Goal: Transaction & Acquisition: Purchase product/service

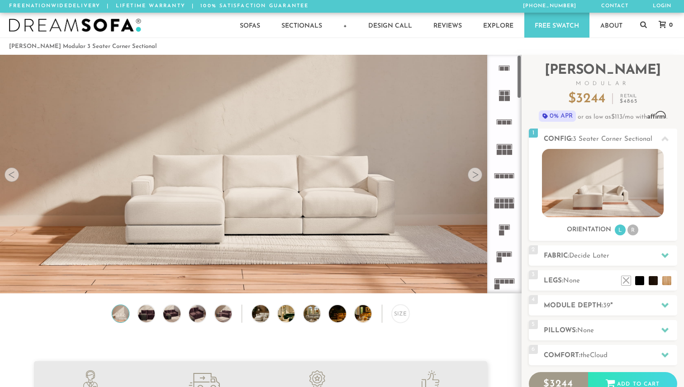
click at [476, 173] on div at bounding box center [474, 174] width 14 height 14
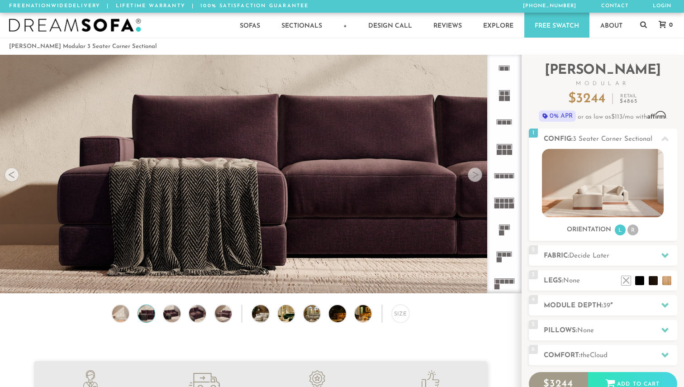
click at [476, 173] on div at bounding box center [474, 174] width 14 height 14
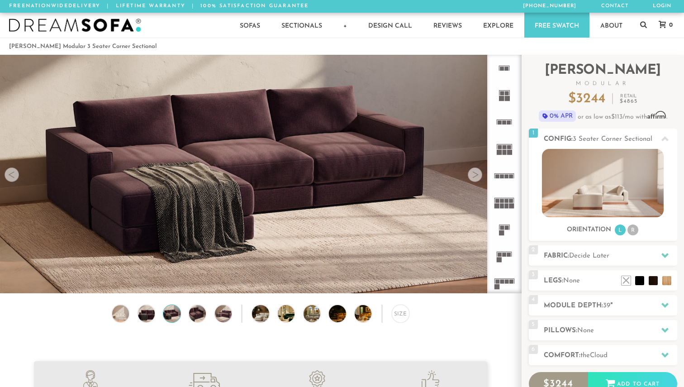
click at [476, 173] on div at bounding box center [474, 174] width 14 height 14
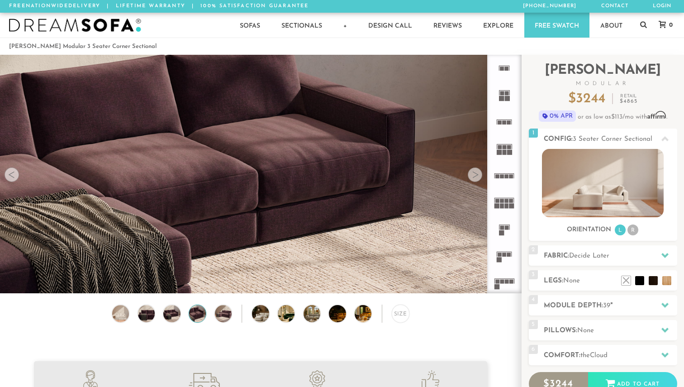
click at [476, 173] on div at bounding box center [474, 174] width 14 height 14
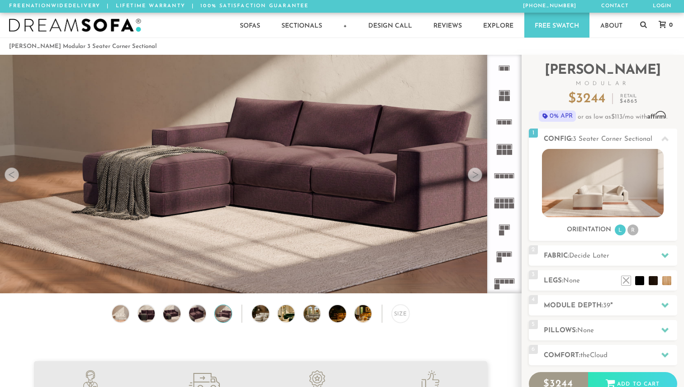
click at [475, 173] on div at bounding box center [474, 174] width 14 height 14
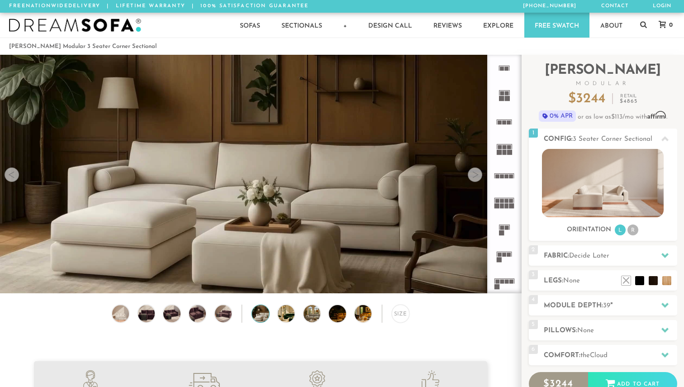
click at [475, 173] on div at bounding box center [474, 174] width 14 height 14
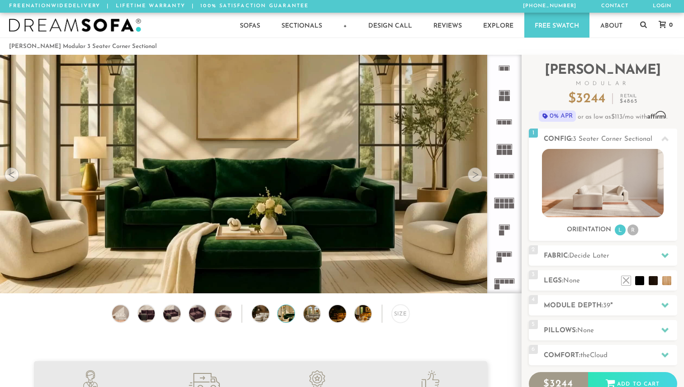
click at [475, 173] on div at bounding box center [474, 174] width 14 height 14
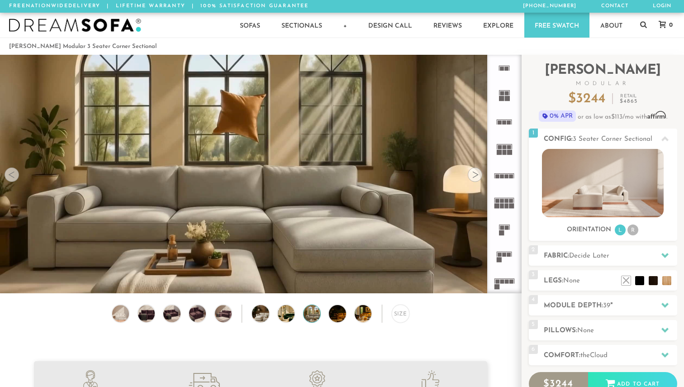
click at [475, 173] on div at bounding box center [474, 174] width 14 height 14
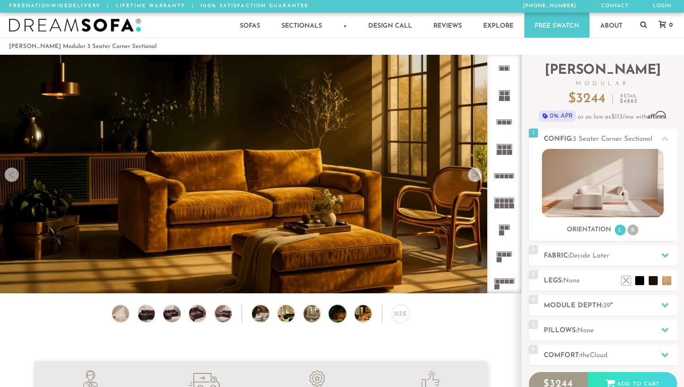
click at [475, 173] on div at bounding box center [474, 174] width 14 height 14
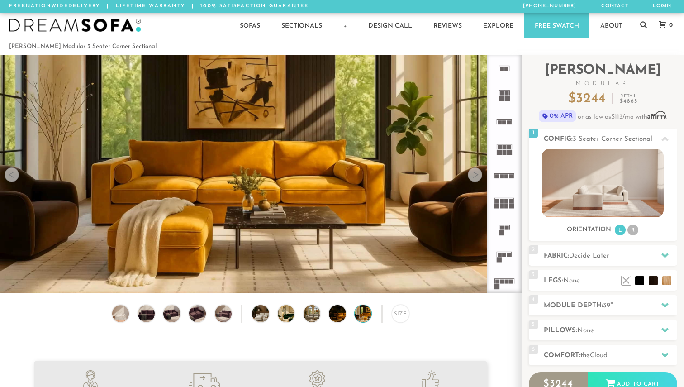
click at [475, 173] on div at bounding box center [474, 174] width 14 height 14
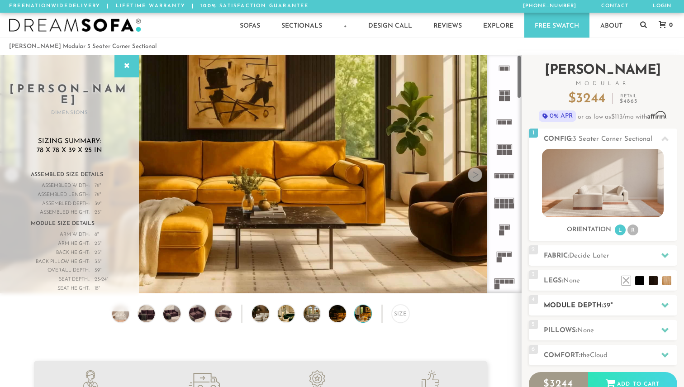
click at [605, 307] on span "39" at bounding box center [606, 305] width 7 height 7
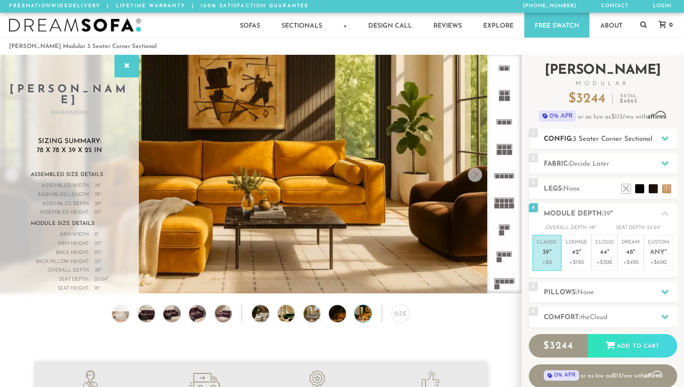
click at [576, 137] on span "3 Seater Corner Sectional" at bounding box center [612, 139] width 80 height 7
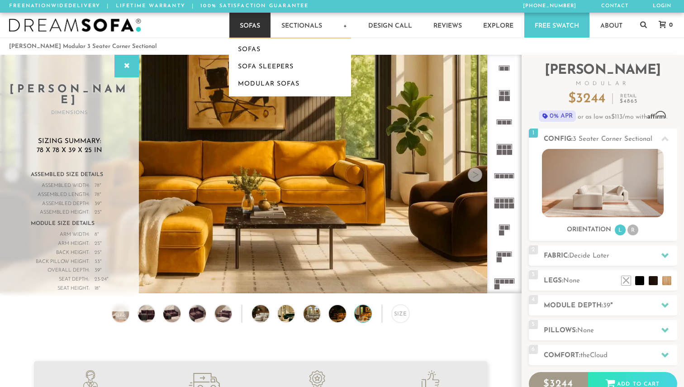
click at [262, 28] on link "Sofas" at bounding box center [249, 25] width 41 height 25
click at [264, 87] on link "Modular Sofas" at bounding box center [290, 84] width 122 height 17
click at [264, 86] on link "Modular Sofas" at bounding box center [290, 84] width 122 height 17
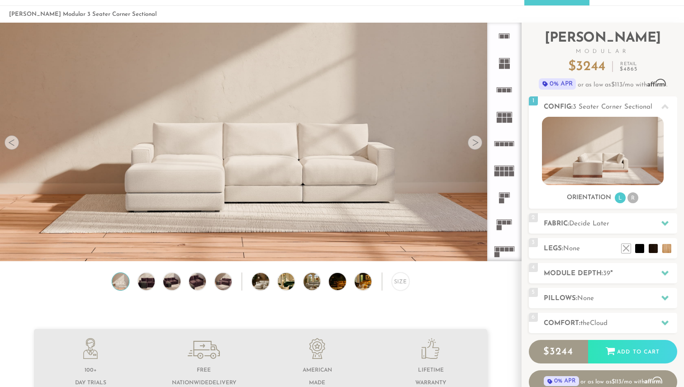
scroll to position [28, 0]
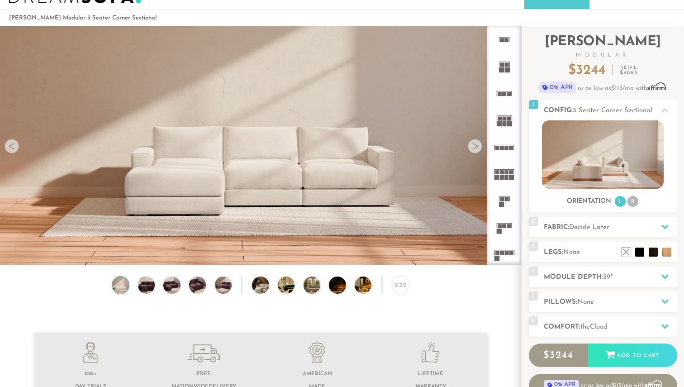
click at [506, 224] on icon at bounding box center [504, 227] width 27 height 27
